Goal: Task Accomplishment & Management: Use online tool/utility

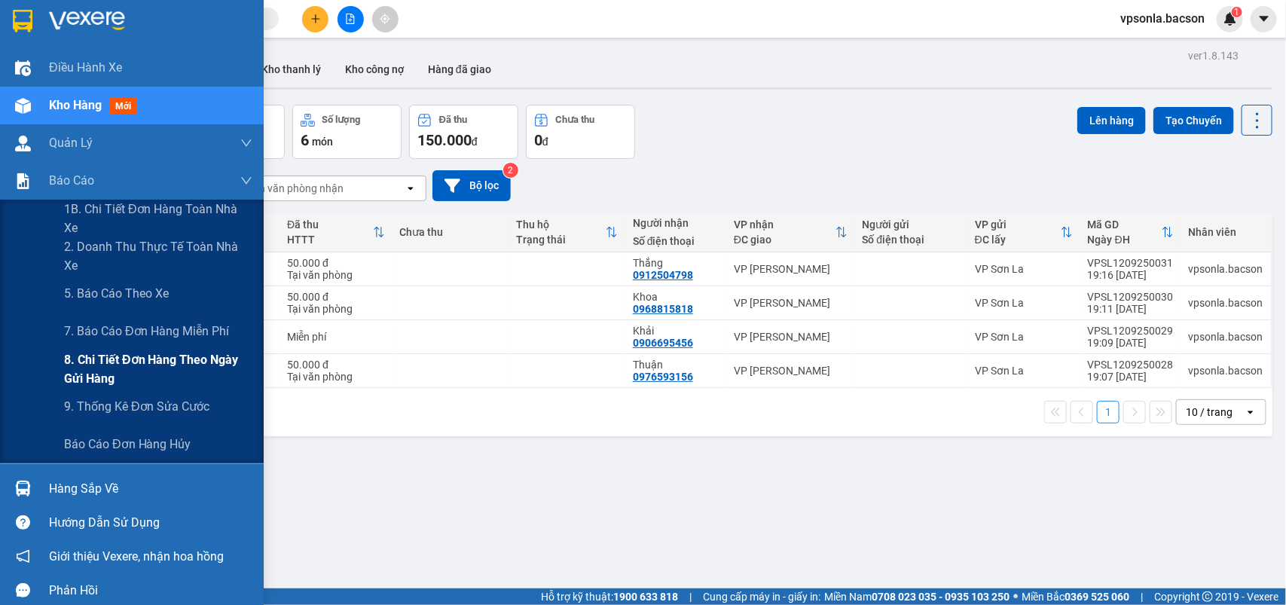
click at [104, 364] on span "8. Chi tiết đơn hàng theo ngày gửi hàng" at bounding box center [158, 369] width 188 height 38
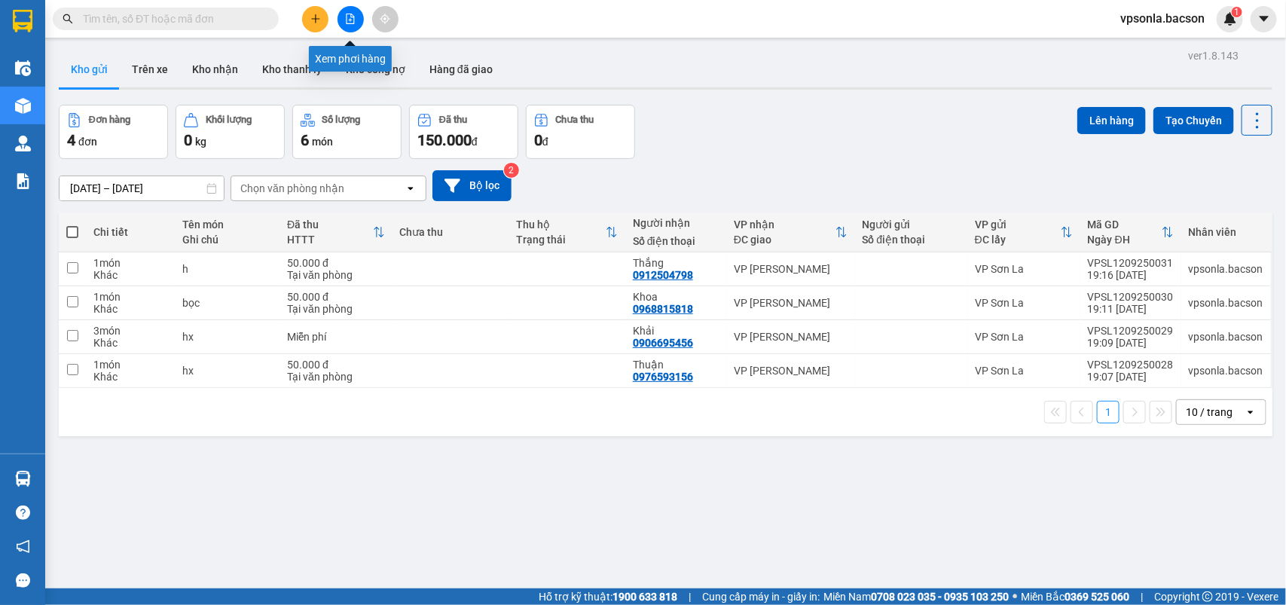
click at [347, 17] on icon "file-add" at bounding box center [350, 19] width 11 height 11
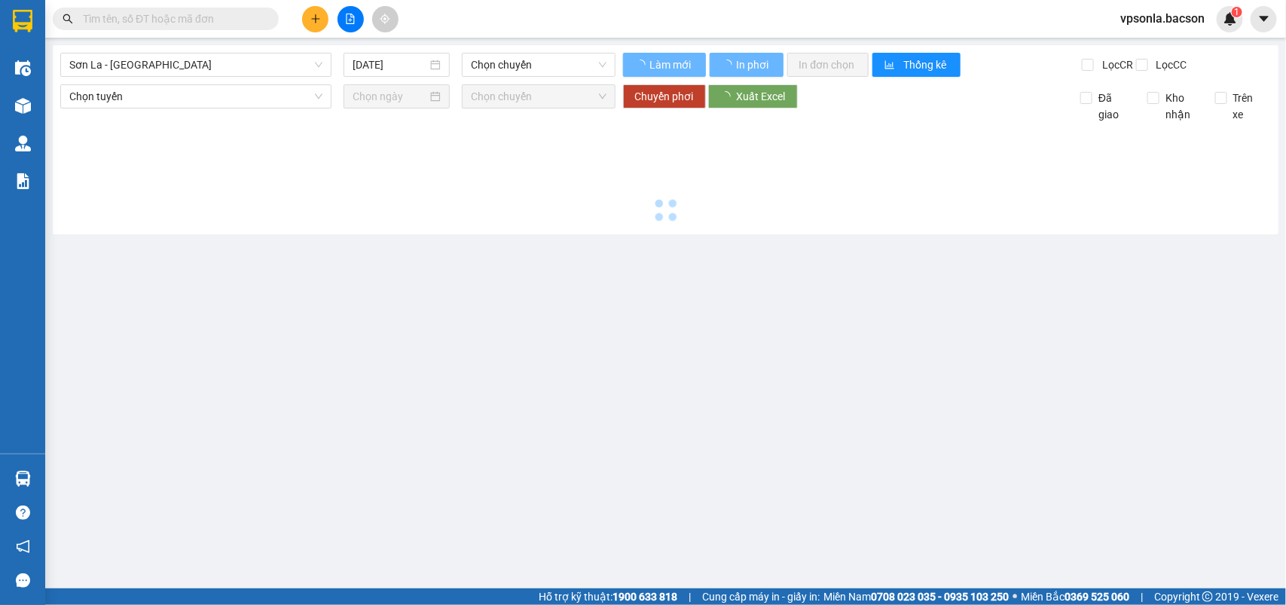
type input "13/09/2025"
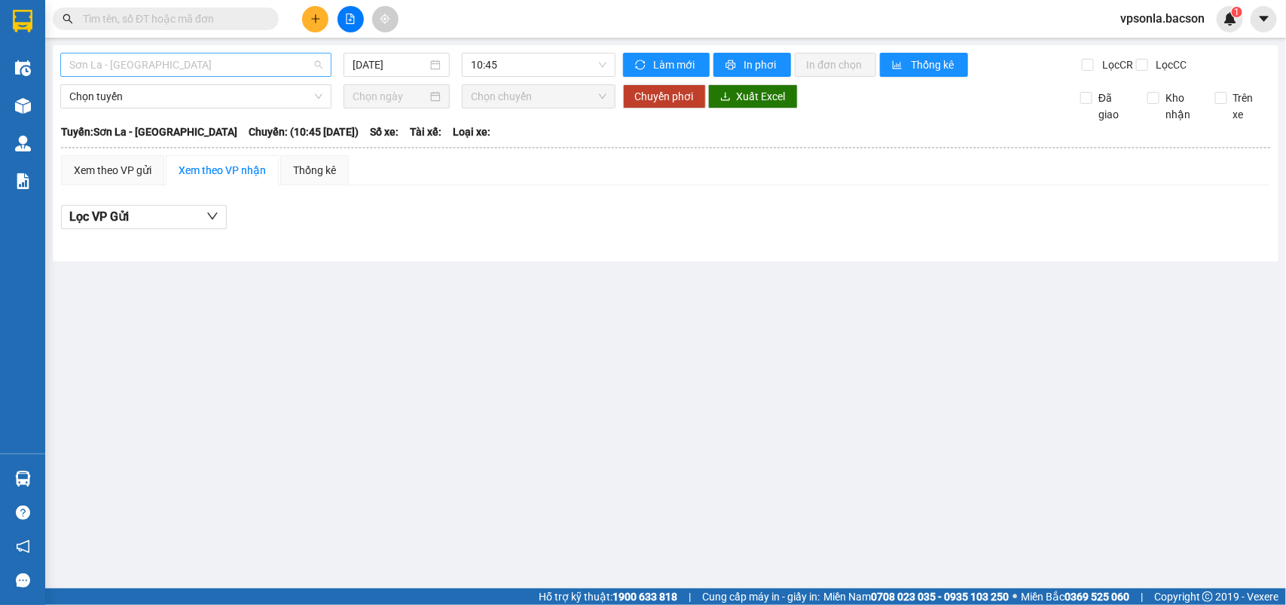
click at [175, 63] on span "Sơn La - Hà Nội" at bounding box center [195, 64] width 253 height 23
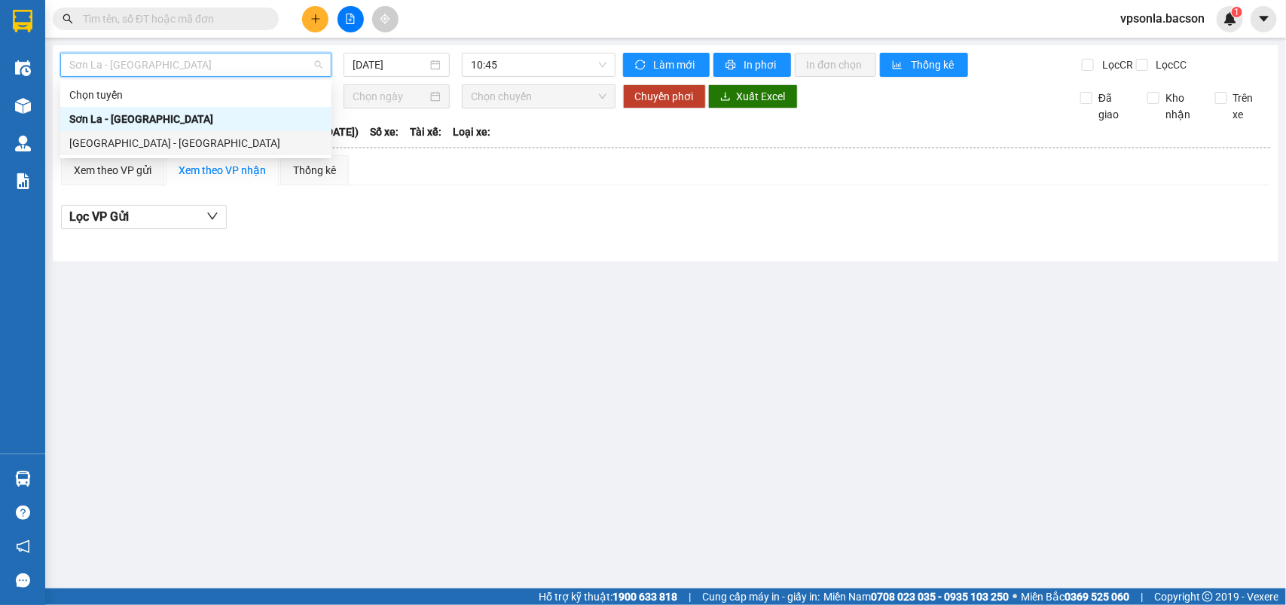
click at [103, 141] on div "Hà Nội - Sơn La" at bounding box center [195, 143] width 253 height 17
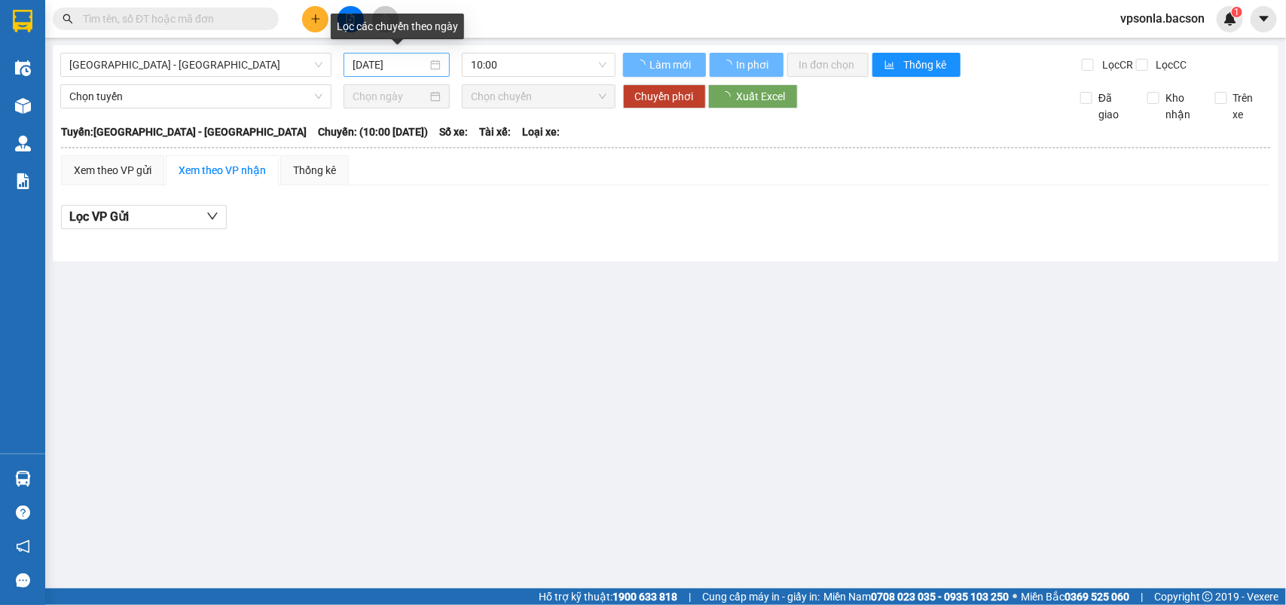
click at [437, 62] on div "13/09/2025" at bounding box center [396, 64] width 88 height 17
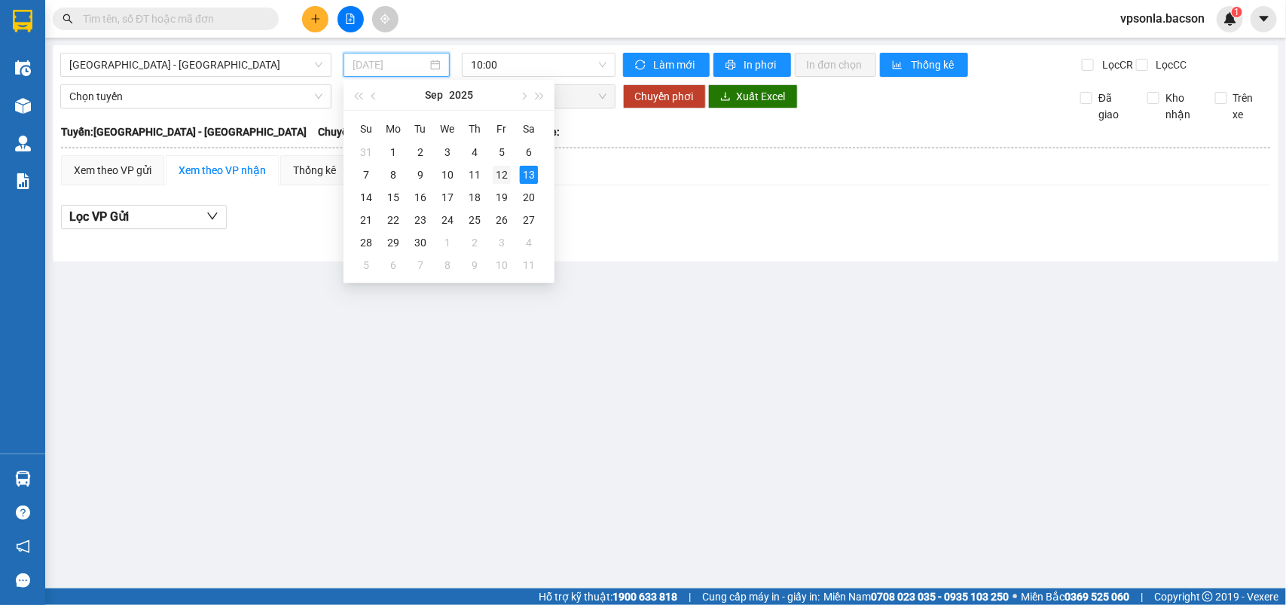
click at [502, 174] on div "12" at bounding box center [502, 175] width 18 height 18
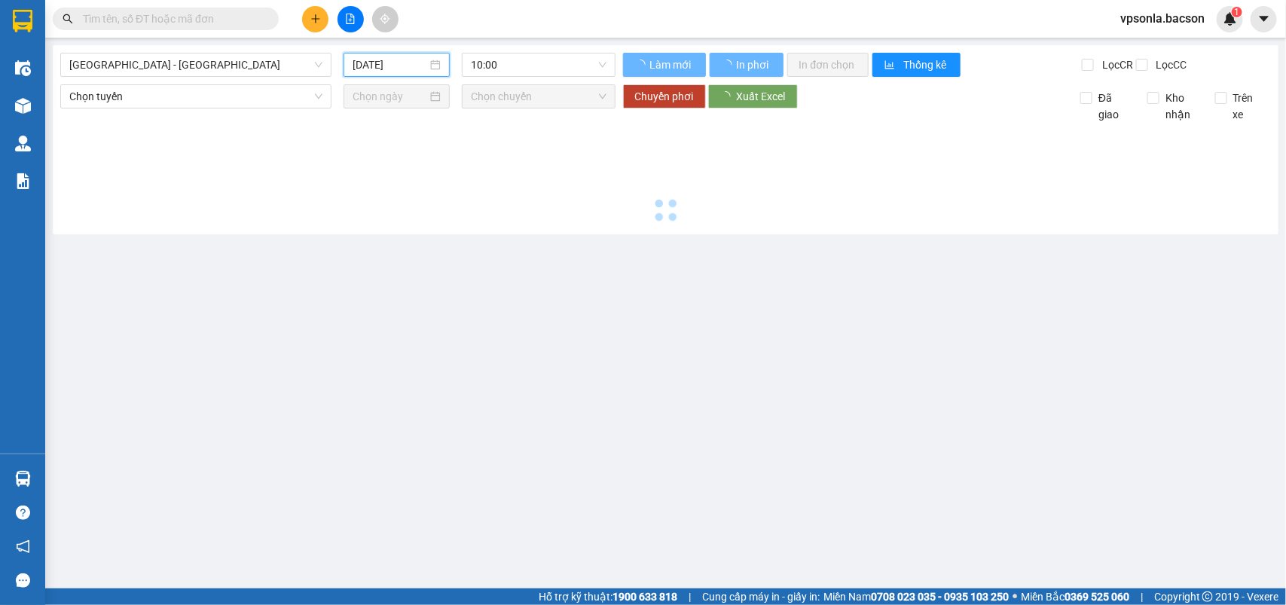
type input "12/09/2025"
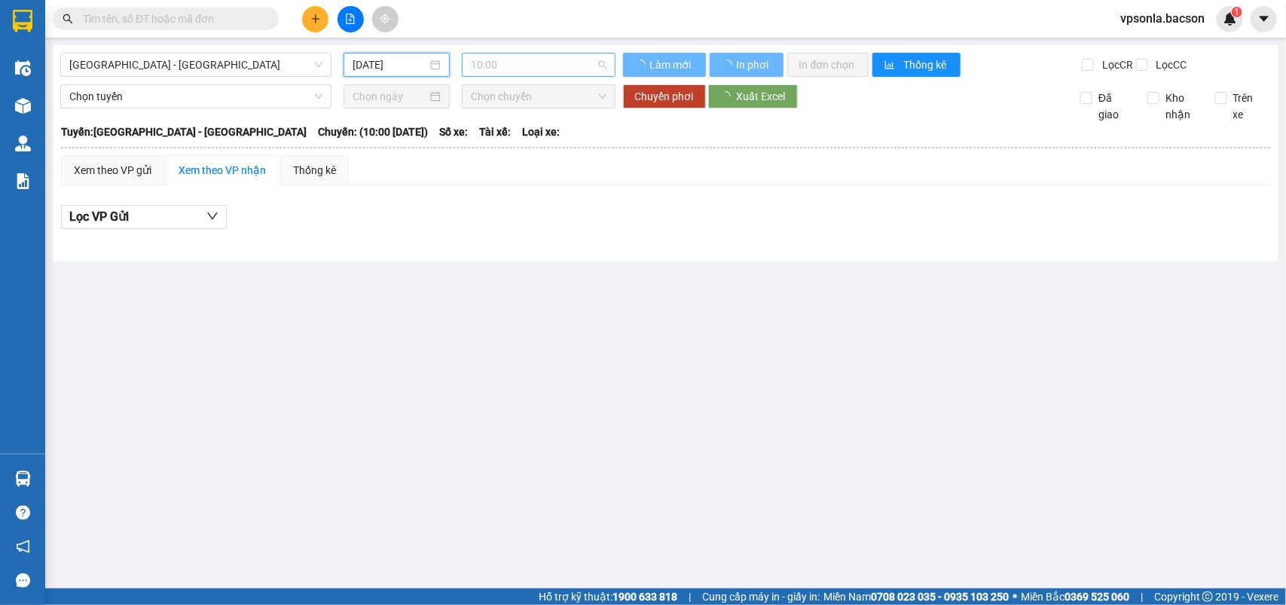
click at [599, 64] on span "10:00" at bounding box center [538, 64] width 135 height 23
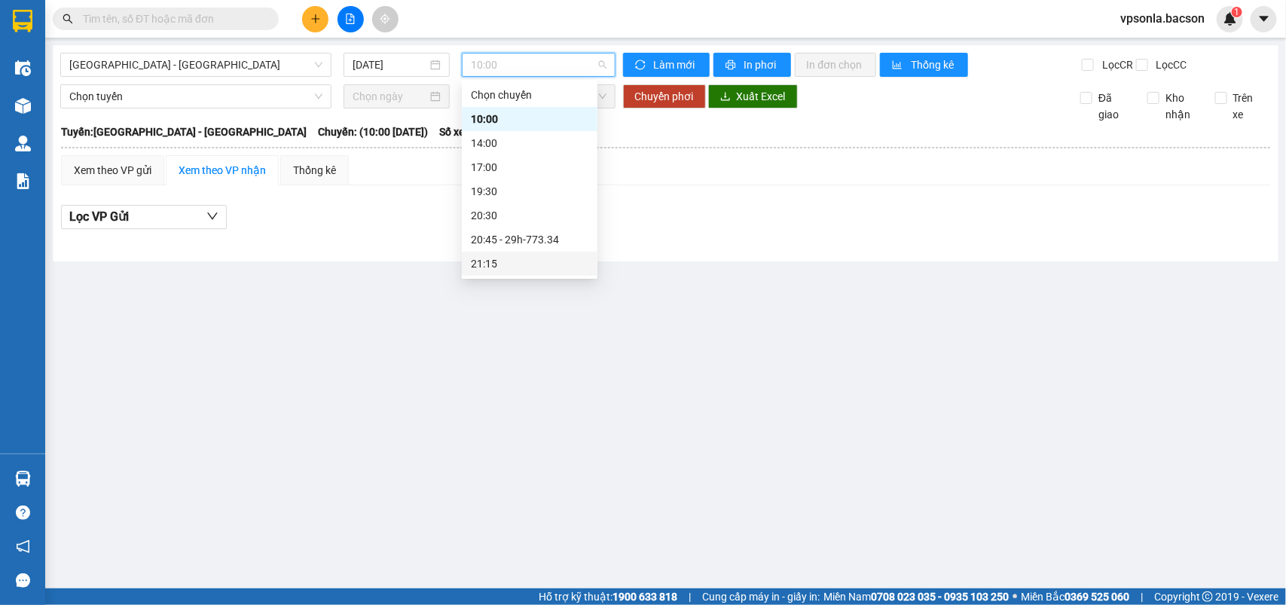
scroll to position [47, 0]
click at [505, 266] on div "23:00 - 29h-773.34" at bounding box center [529, 264] width 117 height 17
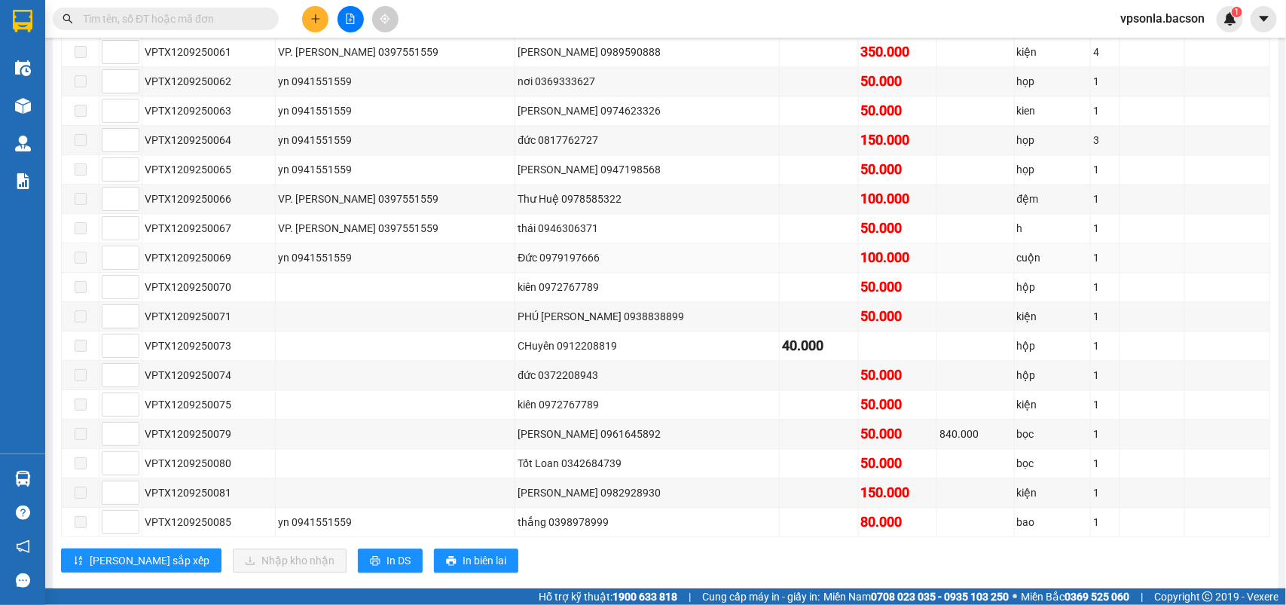
scroll to position [1387, 0]
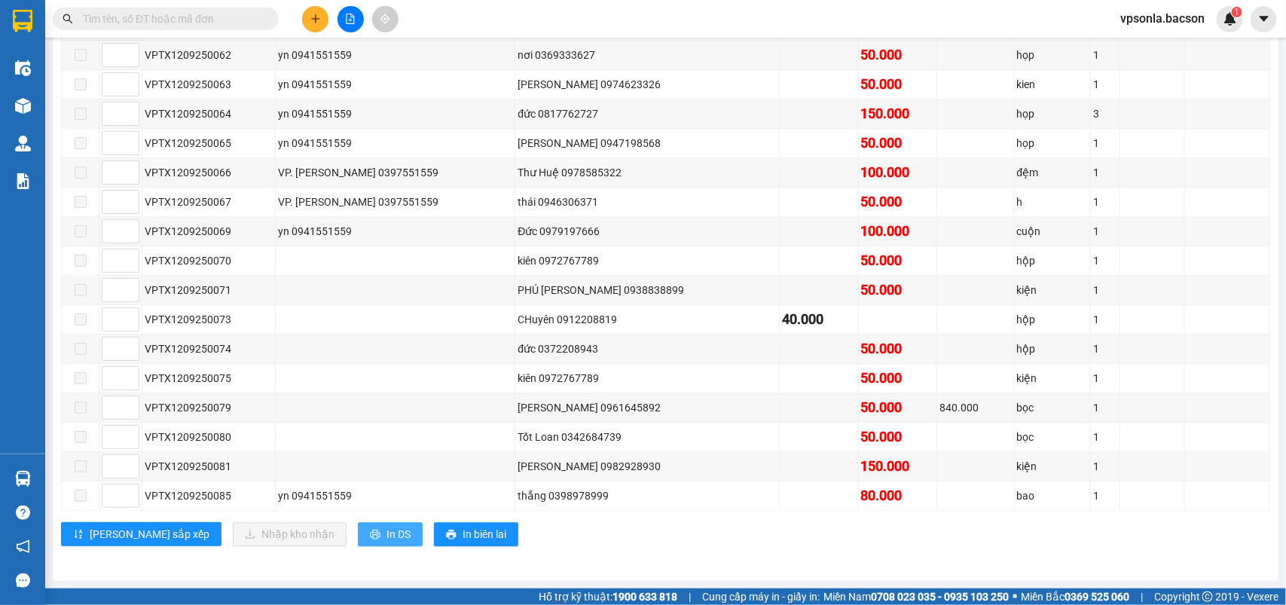
click at [386, 532] on span "In DS" at bounding box center [398, 534] width 24 height 17
